Goal: Manage account settings

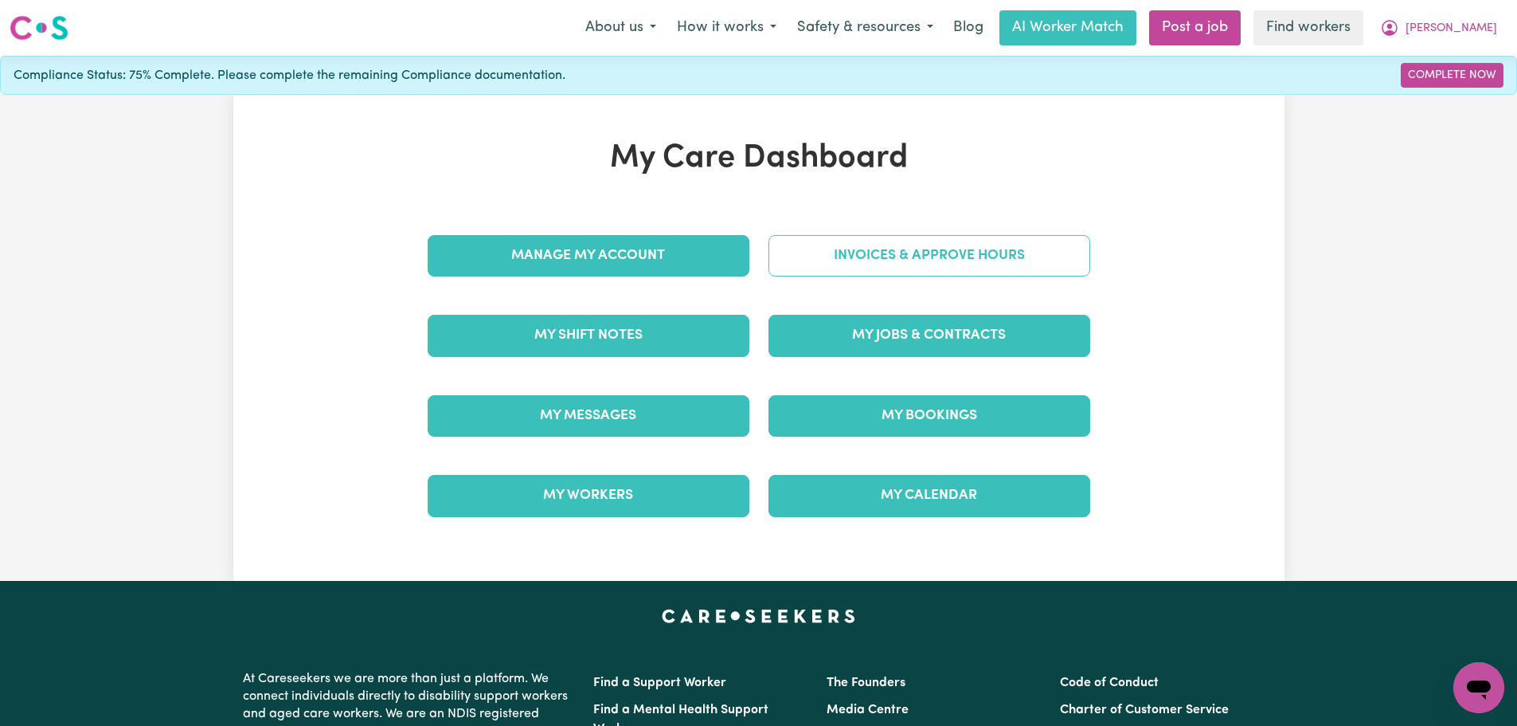
click at [987, 250] on link "Invoices & Approve Hours" at bounding box center [930, 255] width 322 height 41
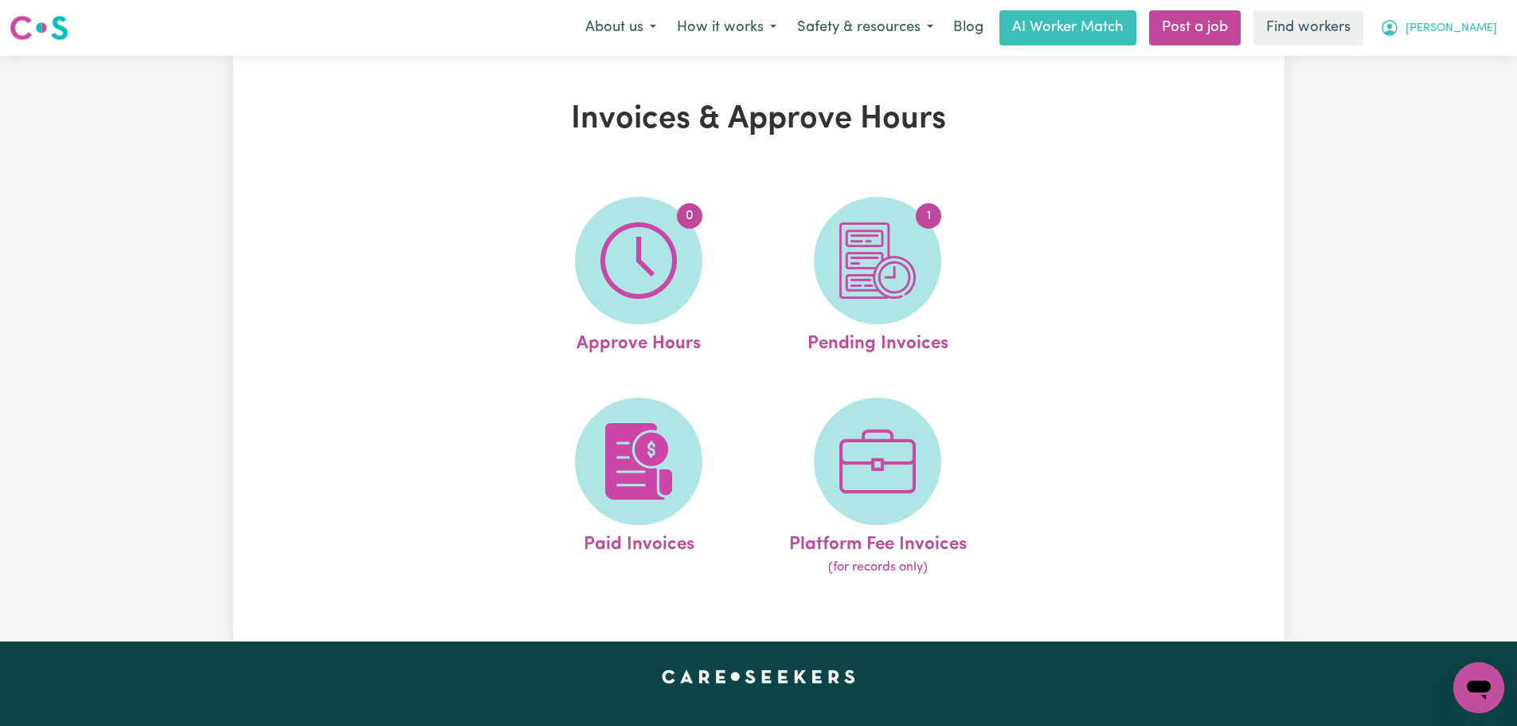
click at [1468, 27] on span "[PERSON_NAME]" at bounding box center [1452, 29] width 92 height 18
click at [1465, 60] on link "My Dashboard" at bounding box center [1444, 62] width 126 height 30
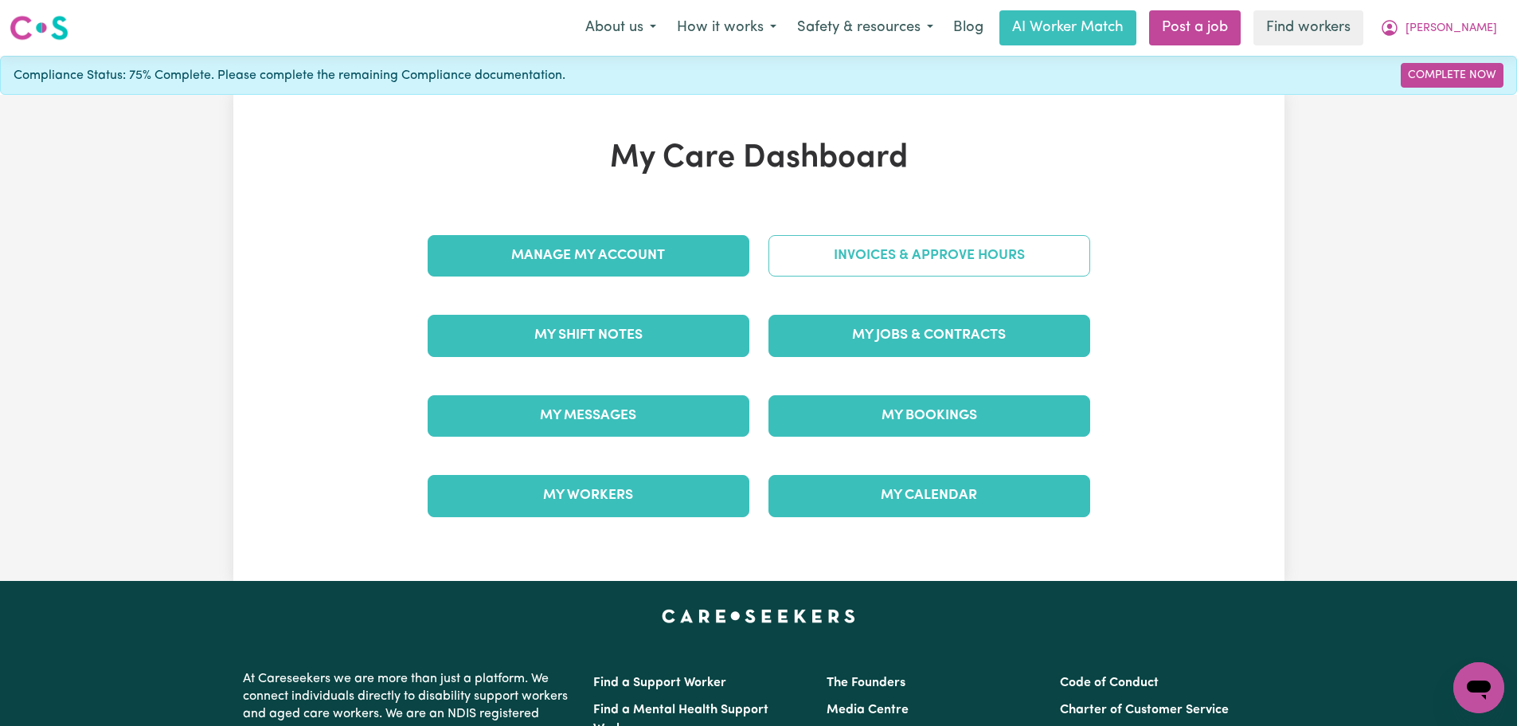
click at [841, 246] on link "Invoices & Approve Hours" at bounding box center [930, 255] width 322 height 41
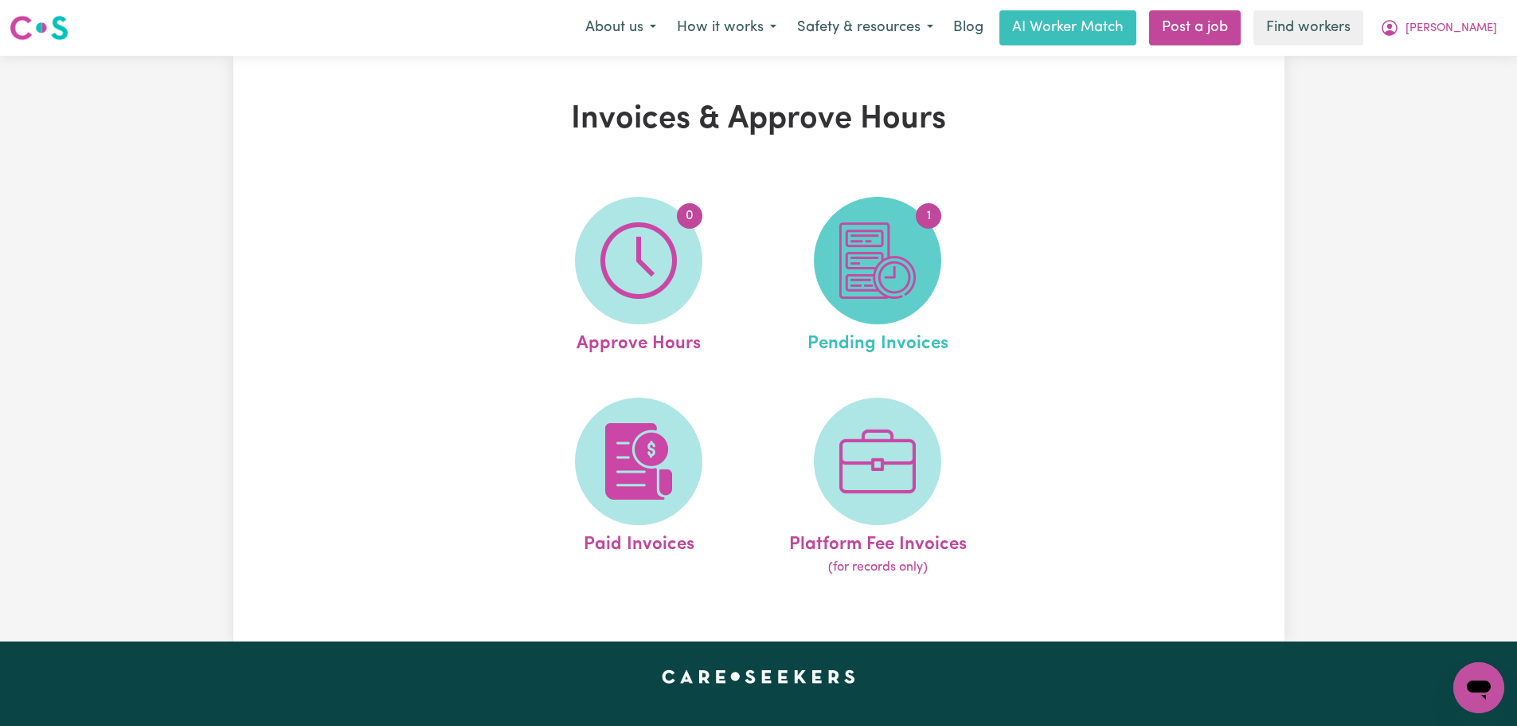
click at [876, 246] on img at bounding box center [877, 260] width 76 height 76
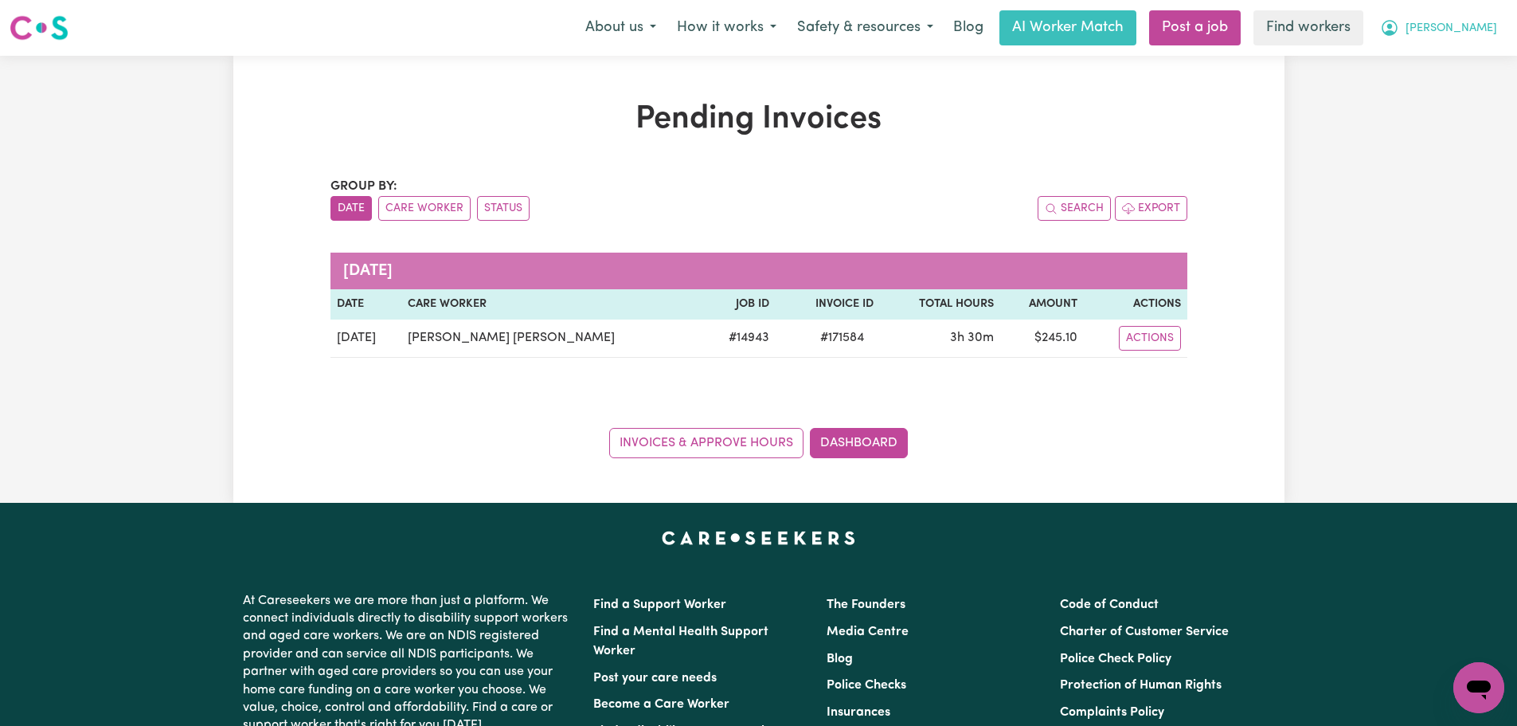
click at [1475, 32] on span "[PERSON_NAME]" at bounding box center [1452, 29] width 92 height 18
click at [1476, 65] on link "My Dashboard" at bounding box center [1444, 62] width 126 height 30
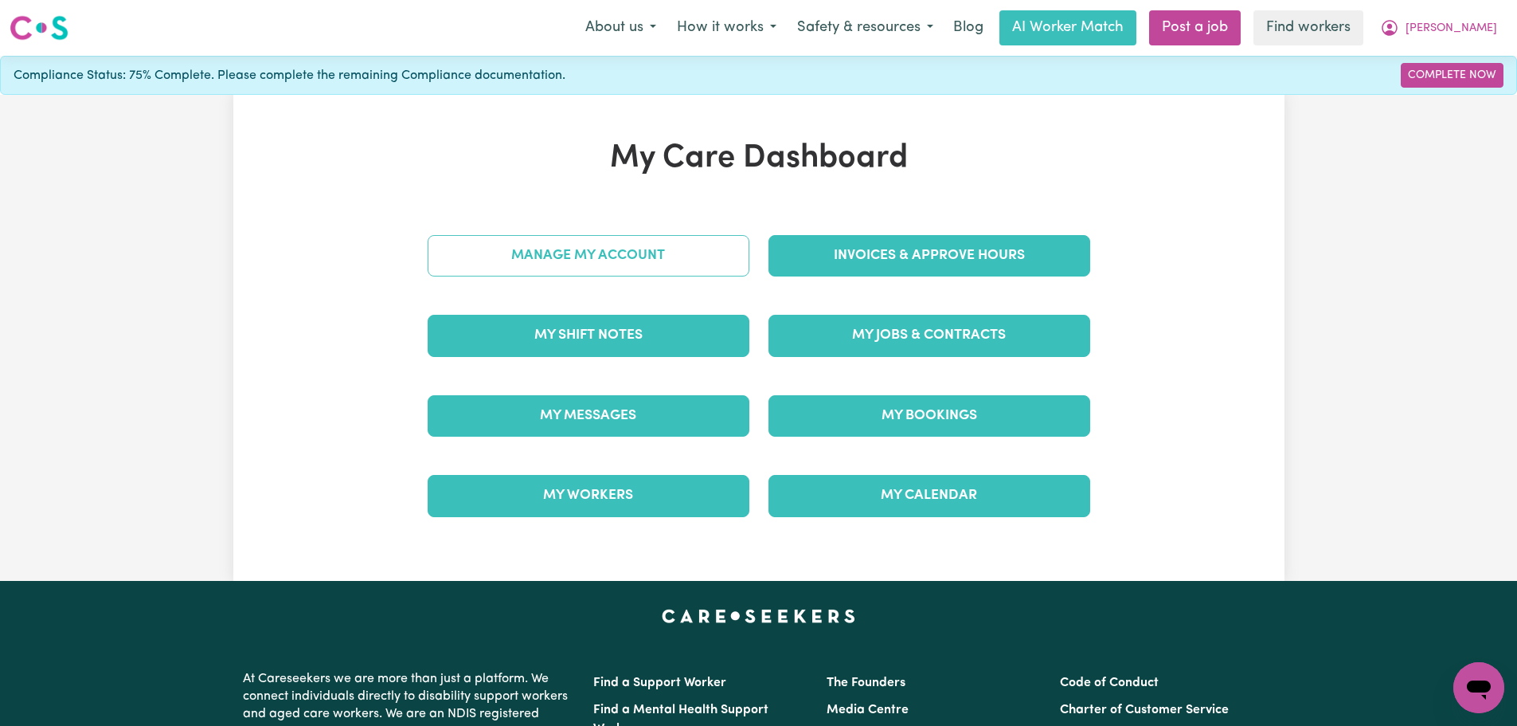
click at [622, 260] on link "Manage My Account" at bounding box center [589, 255] width 322 height 41
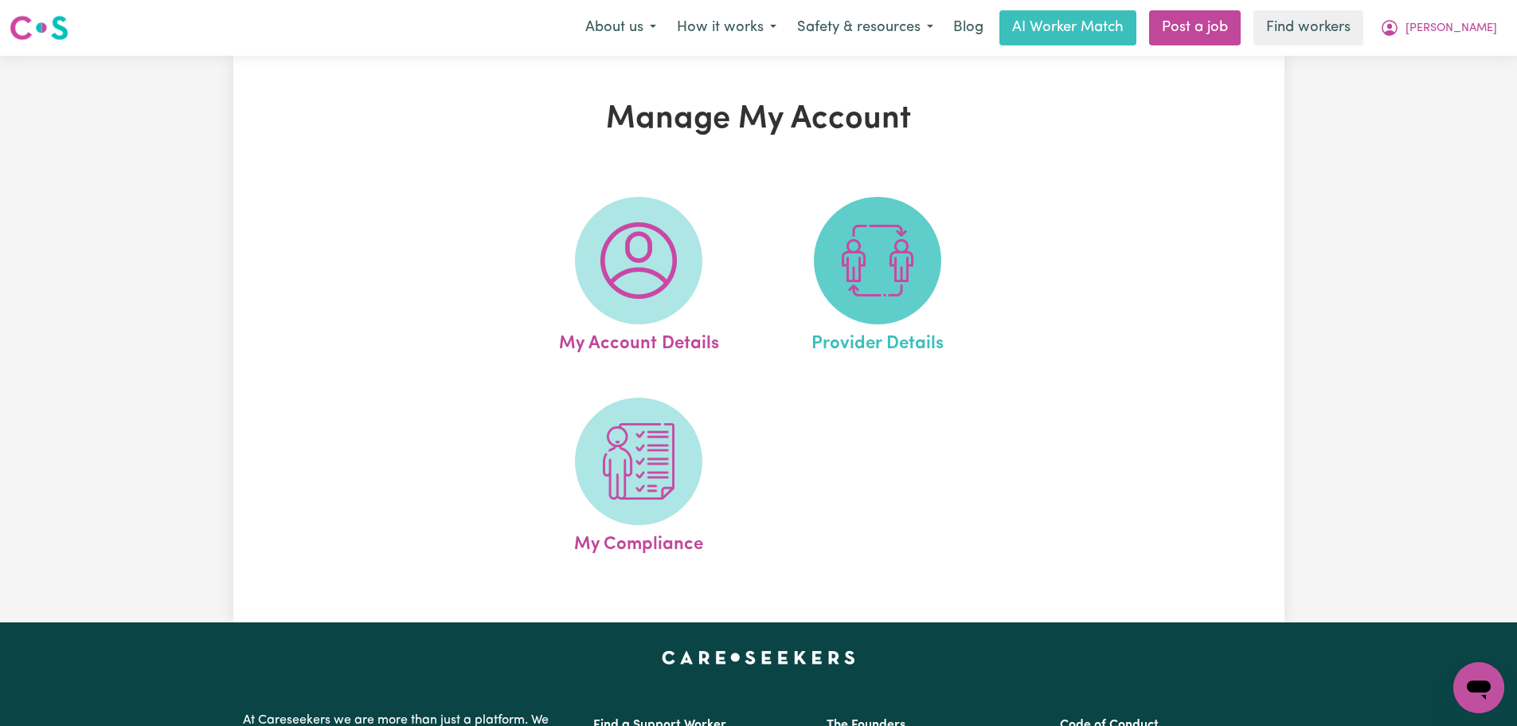
click at [881, 279] on img at bounding box center [877, 260] width 76 height 76
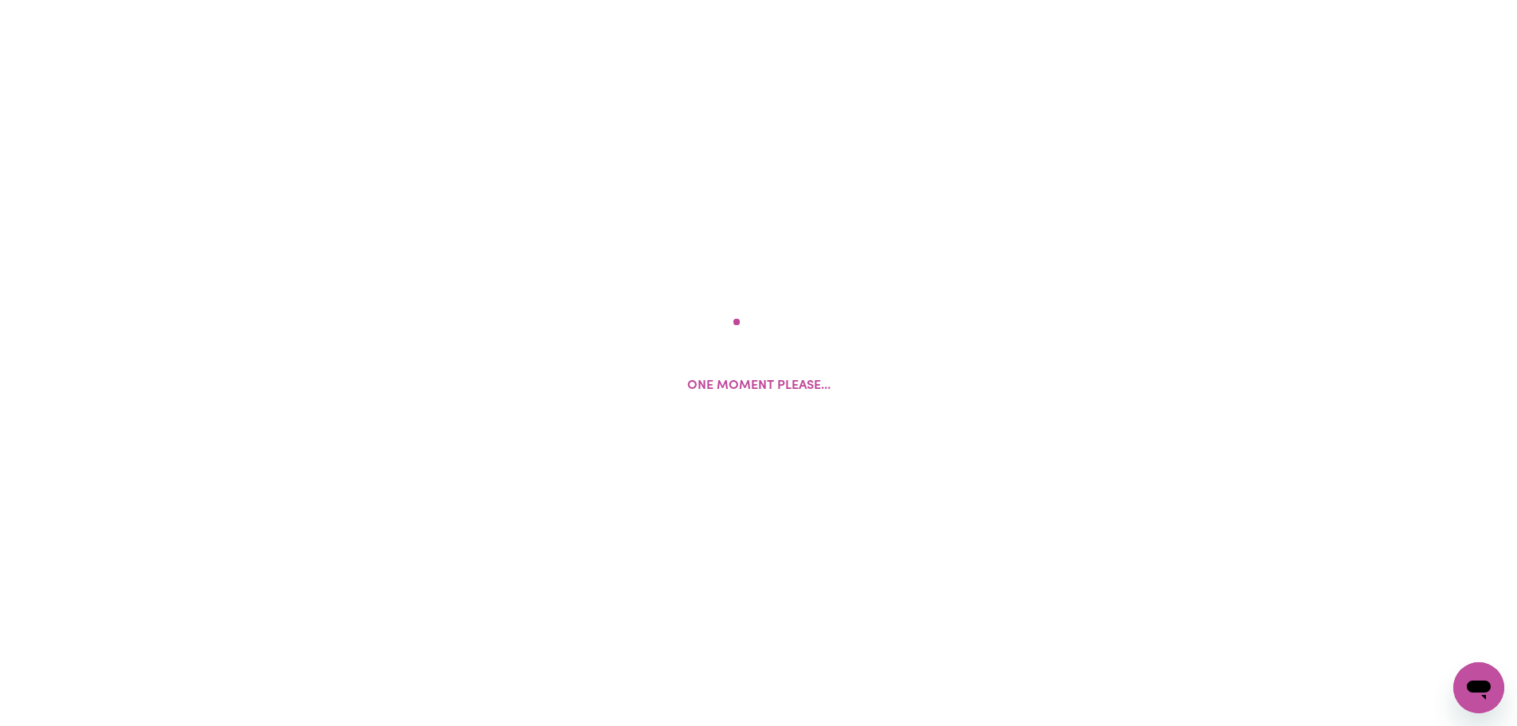
select select "NDIS_FUNDING_PLAN_MANAGED"
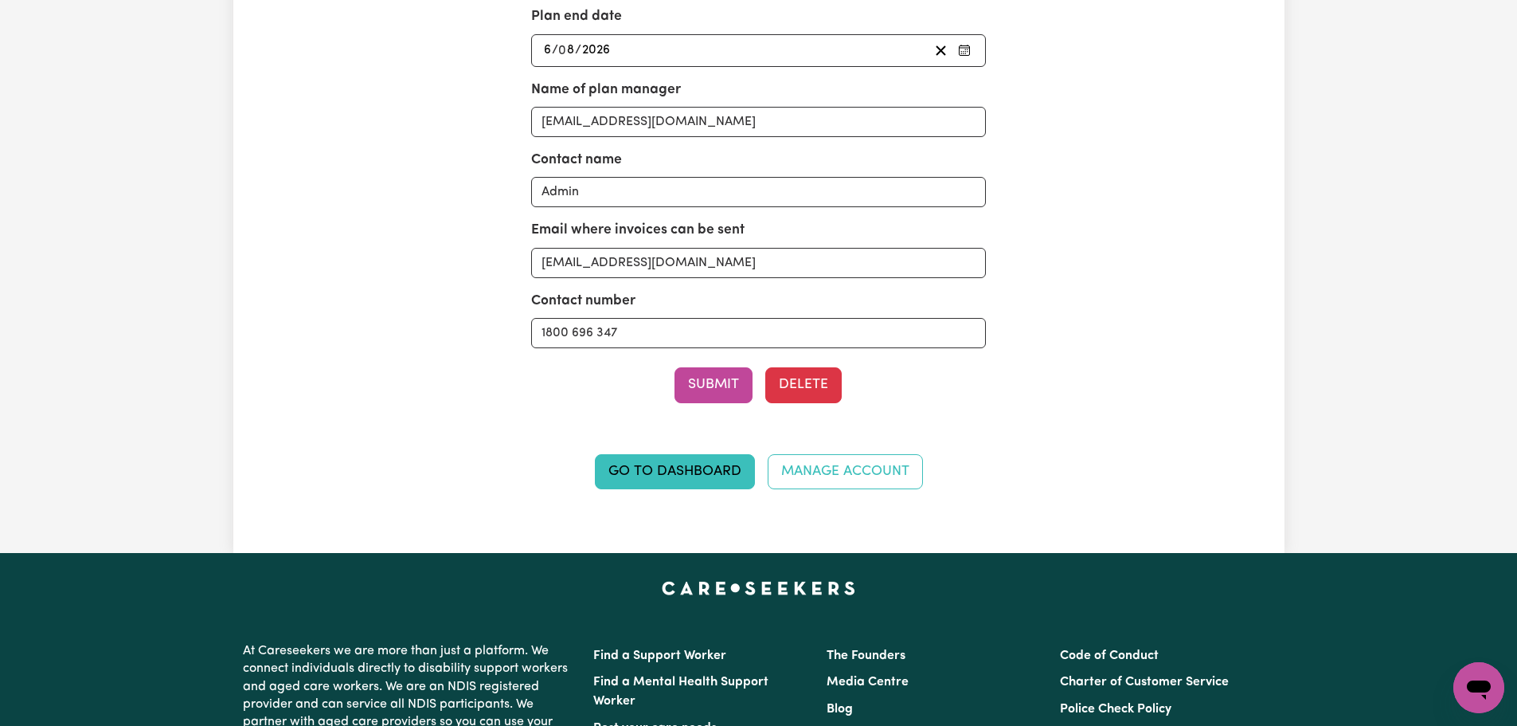
scroll to position [796, 0]
